Goal: Communication & Community: Answer question/provide support

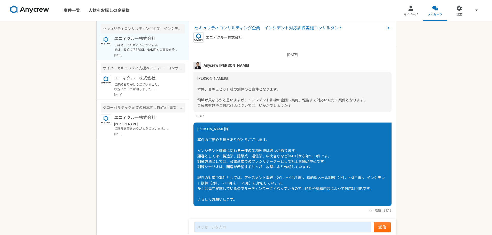
scroll to position [85, 0]
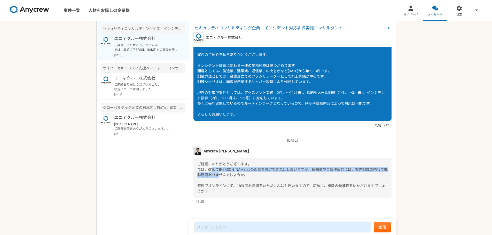
drag, startPoint x: 210, startPoint y: 169, endPoint x: 248, endPoint y: 180, distance: 40.0
click at [248, 180] on div "ご確認、ありがとうございます。 では、改めて[PERSON_NAME]との面談を設定できればと思いますが、稼働量やご条件面的には、案件記載の内容で概ね問題あり…" at bounding box center [292, 178] width 198 height 40
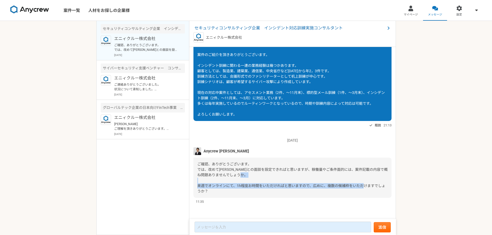
drag, startPoint x: 215, startPoint y: 185, endPoint x: 292, endPoint y: 190, distance: 76.8
click at [292, 190] on div "ご確認、ありがとうございます。 では、改めて[PERSON_NAME]との面談を設定できればと思いますが、稼働量やご条件面的には、案件記載の内容で概ね問題あり…" at bounding box center [292, 178] width 198 height 40
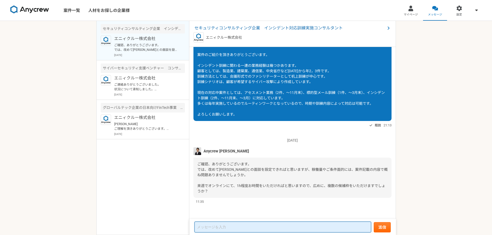
click at [300, 228] on textarea at bounding box center [282, 227] width 177 height 11
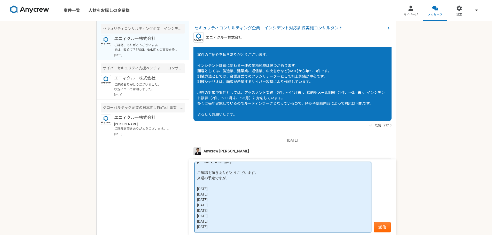
scroll to position [8, 0]
paste textarea "午後1（～15:00）"
paste textarea "〇　　　　　〇　　　　　　　　〇"
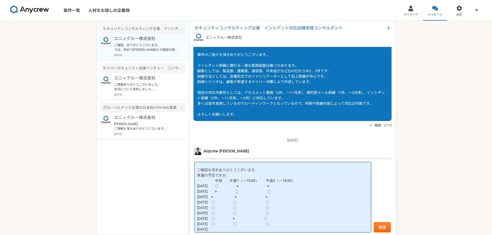
paste textarea "〇　　　　　〇　　　　　　　　〇"
paste textarea "×"
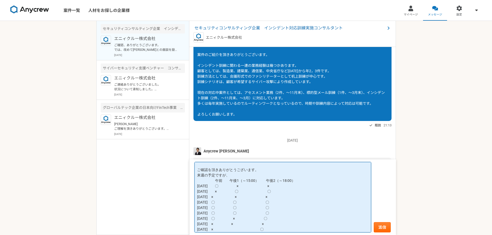
paste textarea "×"
drag, startPoint x: 217, startPoint y: 175, endPoint x: 229, endPoint y: 176, distance: 12.4
click at [229, 176] on textarea "[PERSON_NAME]様様 ご確認を頂きありがとうございます。 来週の予定ですが、 午前　　午後1（～15:00）　　午後2（～18:00） [DATE]…" at bounding box center [282, 197] width 177 height 70
type textarea "[PERSON_NAME]様様 ご確認を頂きありがとうございます。 来週の予定は以下となります。 よろしくお願いします。 午前　　午後1（～15:00）　　午…"
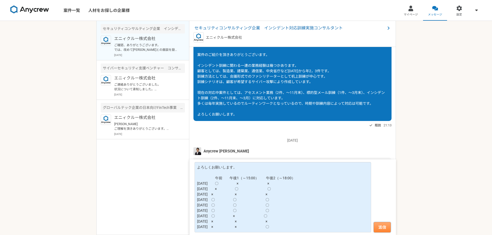
click at [383, 228] on button "送信" at bounding box center [382, 227] width 17 height 10
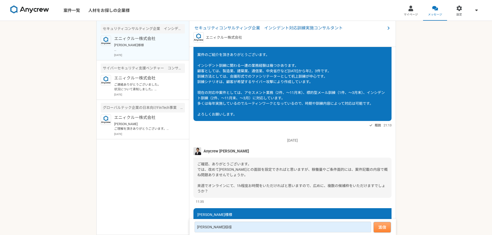
scroll to position [197, 0]
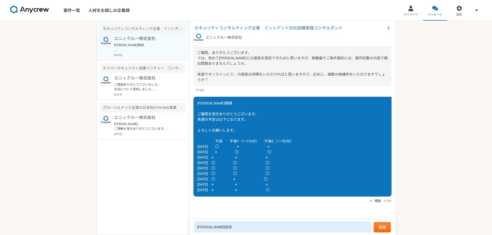
click at [435, 206] on div "案件一覧 人材をお探しの企業様 マイページ メッセージ 設定 セキュリティコンサルティング企業　インシデント対応訓練実施コンサルタント エニィクルー株式会社 …" at bounding box center [246, 117] width 492 height 235
